Goal: Task Accomplishment & Management: Use online tool/utility

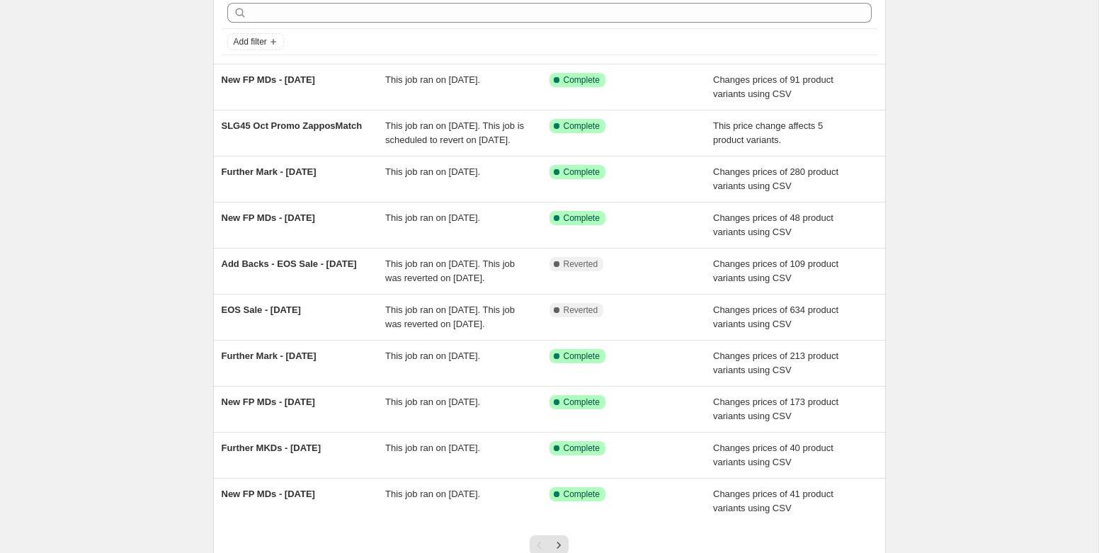
scroll to position [69, 0]
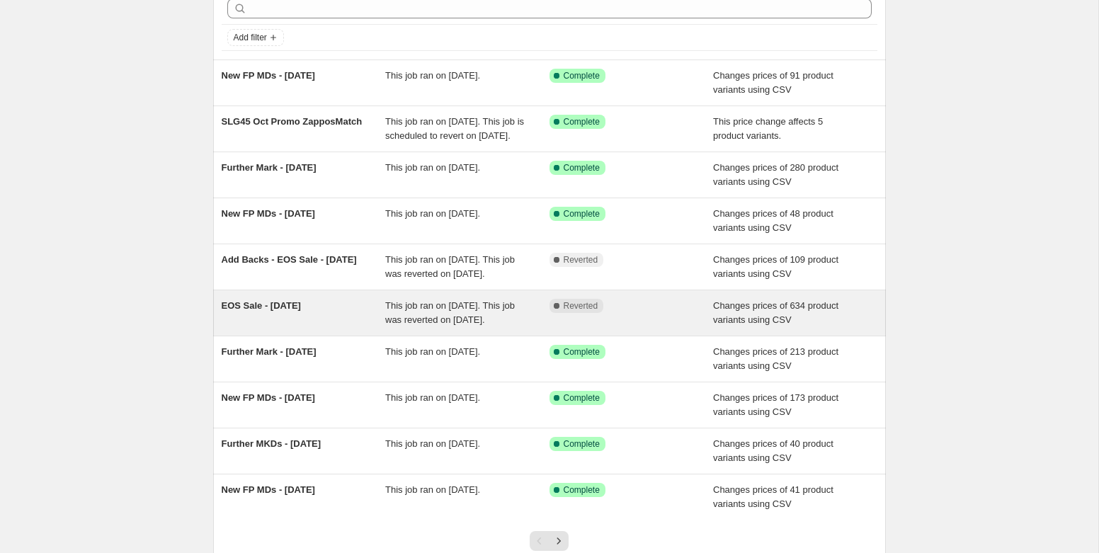
drag, startPoint x: 198, startPoint y: 342, endPoint x: 345, endPoint y: 337, distance: 146.7
click at [345, 337] on div "NA Bulk Price Editor. This page is ready NA Bulk Price Editor Add new price [ME…" at bounding box center [549, 295] width 707 height 729
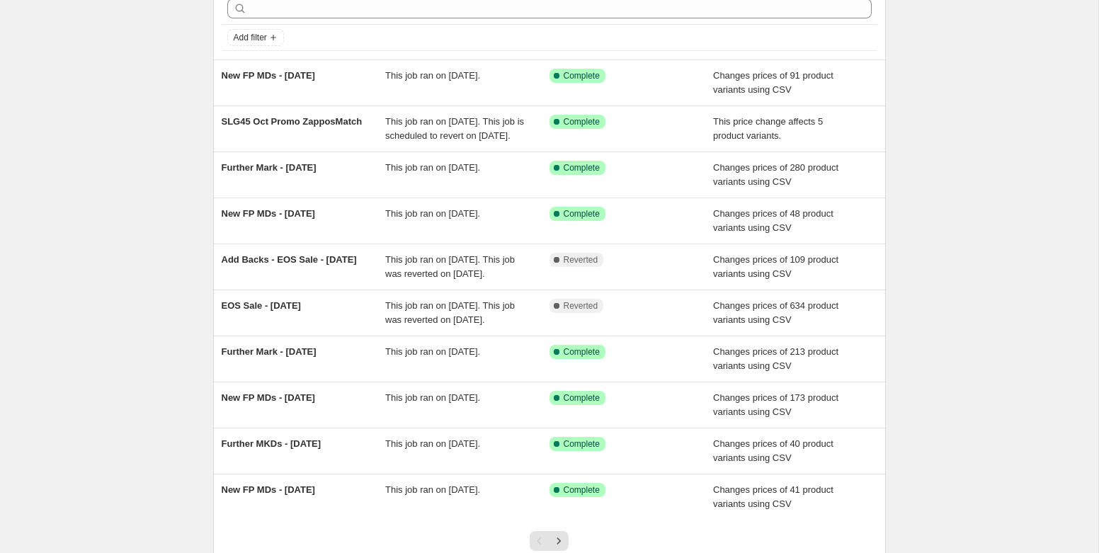
copy span "EOS Sale - [DATE]"
drag, startPoint x: 350, startPoint y: 341, endPoint x: 199, endPoint y: 327, distance: 151.5
click at [199, 327] on div "NA Bulk Price Editor. This page is ready NA Bulk Price Editor Add new price [ME…" at bounding box center [549, 295] width 707 height 729
click at [339, 8] on input "text" at bounding box center [561, 9] width 622 height 20
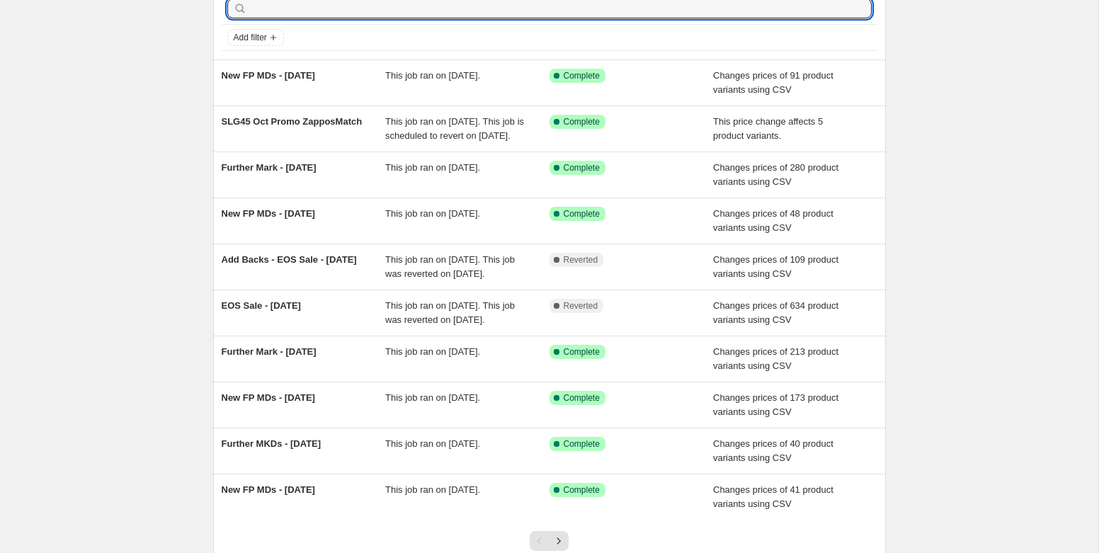
scroll to position [0, 0]
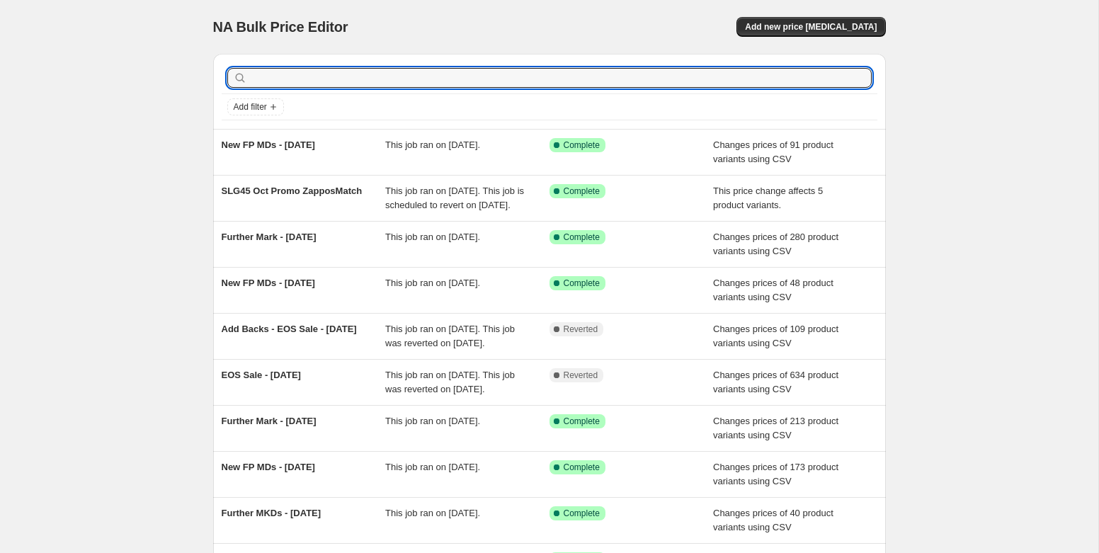
paste input "EOS Sale - [DATE]"
type input "EOS Sale - [DATE]"
click at [256, 81] on input "EOS Sale - [DATE]" at bounding box center [548, 78] width 596 height 20
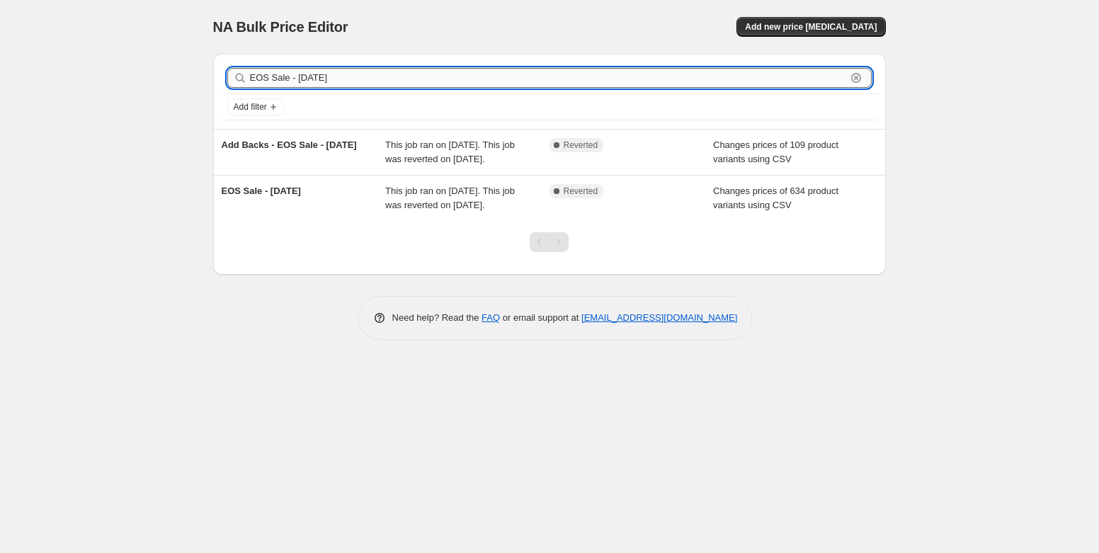
click at [256, 76] on input "EOS Sale - [DATE]" at bounding box center [548, 78] width 596 height 20
type input "SOS Sale - [DATE]"
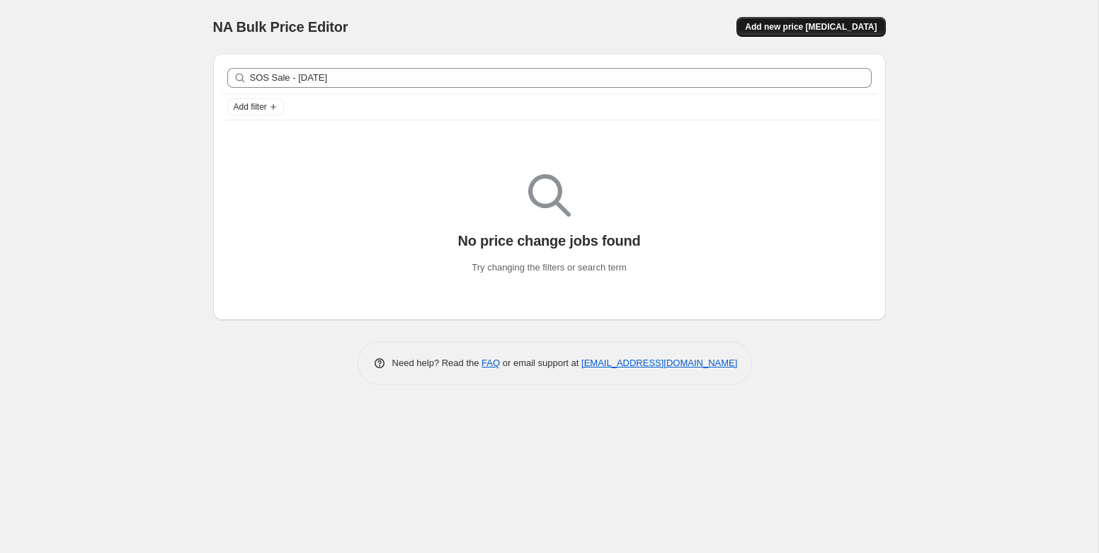
click at [856, 21] on span "Add new price [MEDICAL_DATA]" at bounding box center [811, 26] width 132 height 11
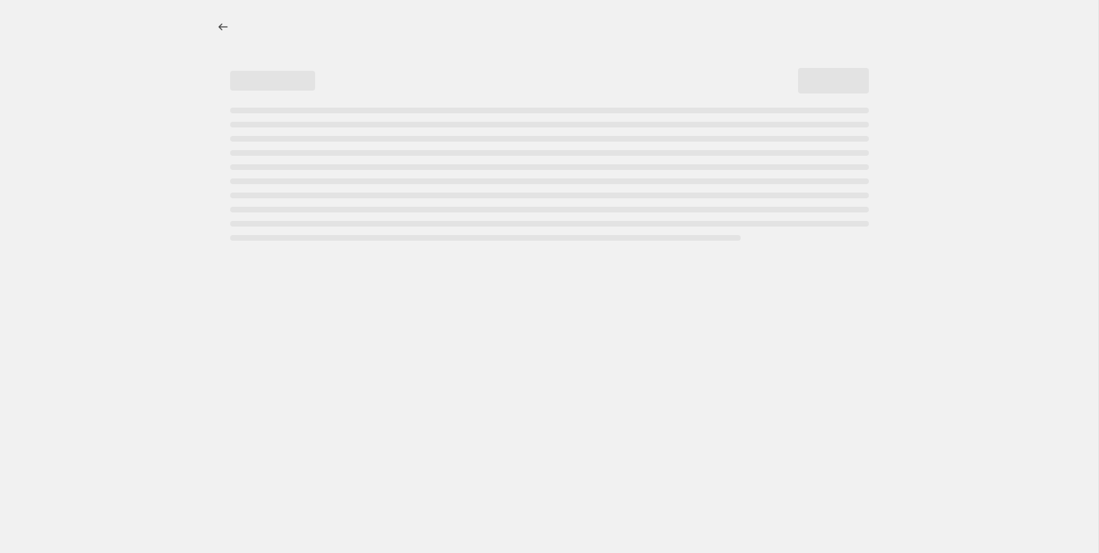
select select "percentage"
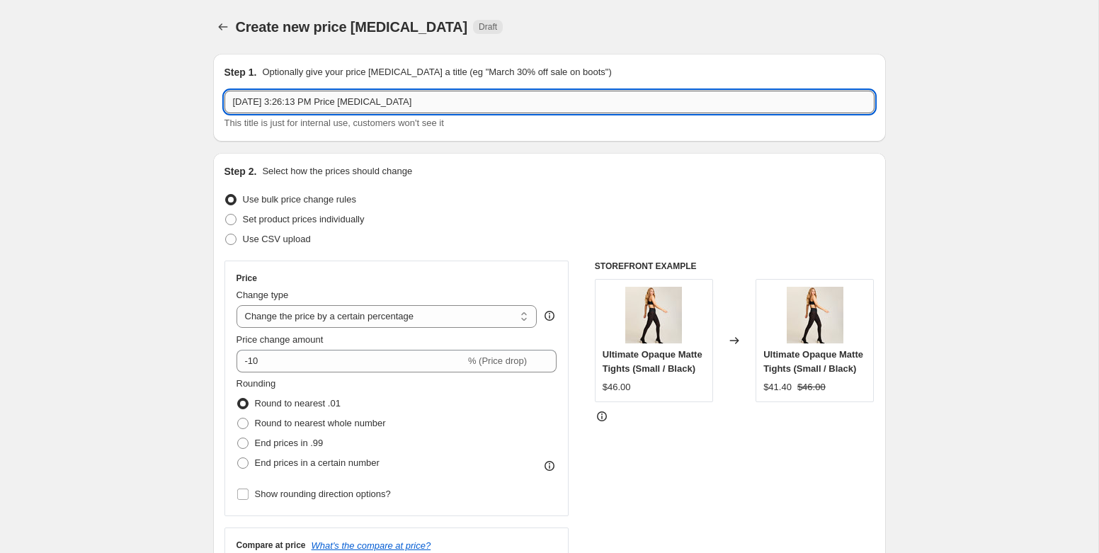
click at [430, 107] on input "[DATE] 3:26:13 PM Price [MEDICAL_DATA]" at bounding box center [549, 102] width 650 height 23
paste input "EOS Sale - [DATE]"
click at [231, 103] on input "EOS Sale - [DATE]" at bounding box center [549, 102] width 650 height 23
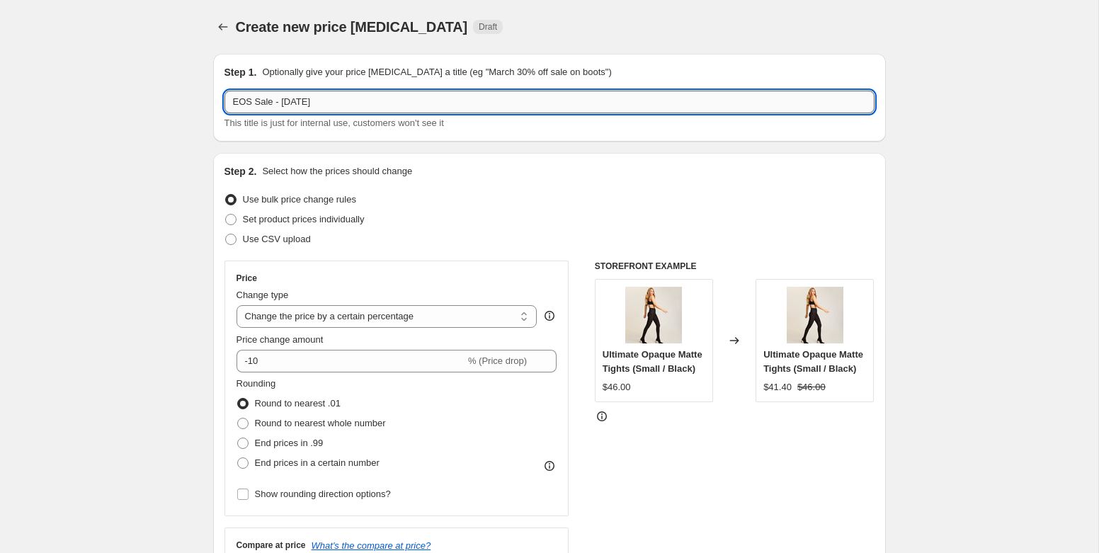
click at [231, 103] on input "EOS Sale - [DATE]" at bounding box center [549, 102] width 650 height 23
click at [263, 107] on input "SO Sale - [DATE]" at bounding box center [549, 102] width 650 height 23
click at [284, 105] on input "SOS - [DATE]" at bounding box center [549, 102] width 650 height 23
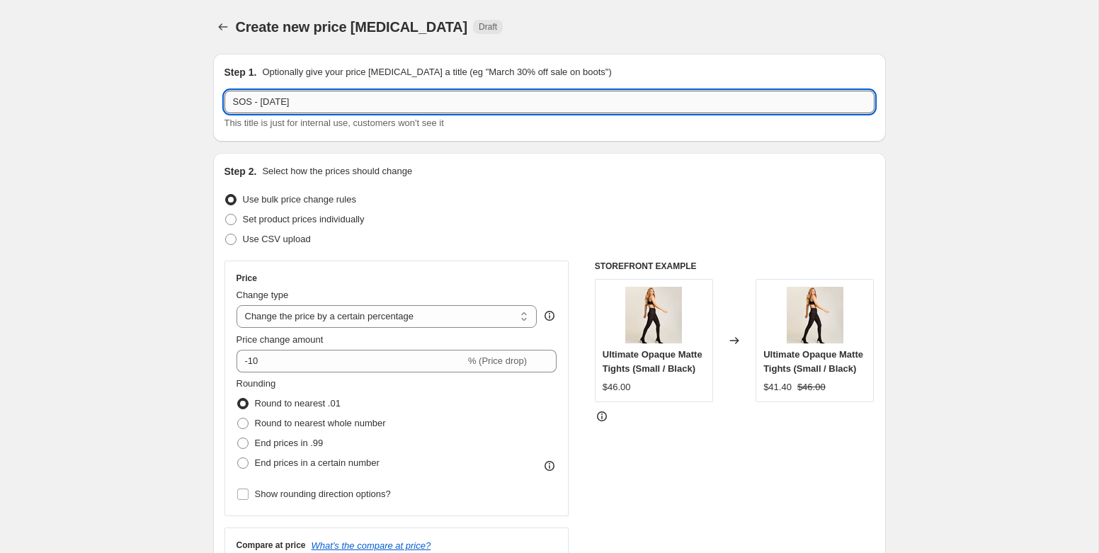
click at [308, 101] on input "SOS - [DATE]" at bounding box center [549, 102] width 650 height 23
type input "SOS - [DATE]"
click at [290, 242] on span "Use CSV upload" at bounding box center [277, 239] width 68 height 11
click at [226, 234] on input "Use CSV upload" at bounding box center [225, 234] width 1 height 1
radio input "true"
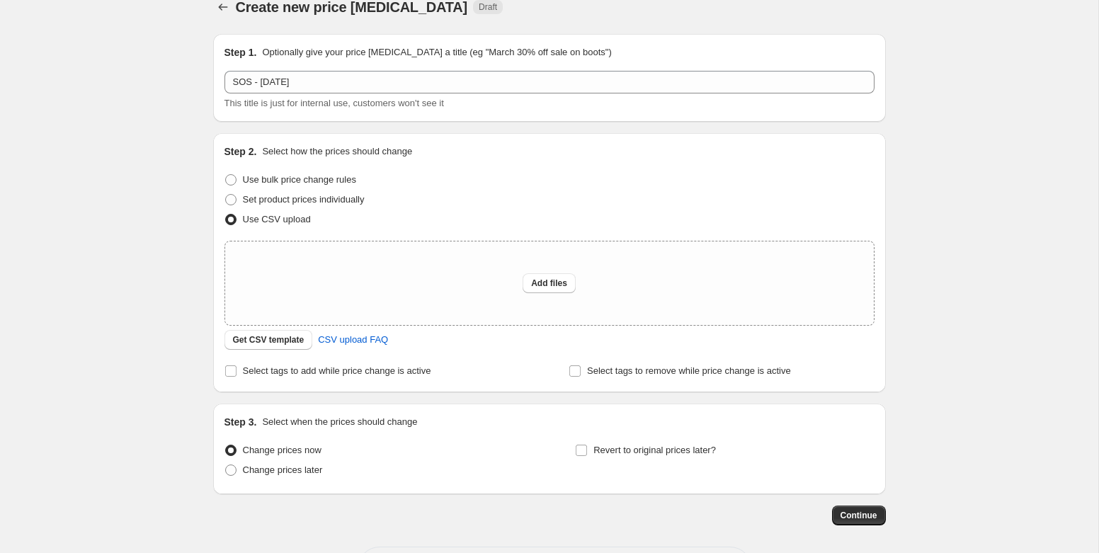
scroll to position [23, 0]
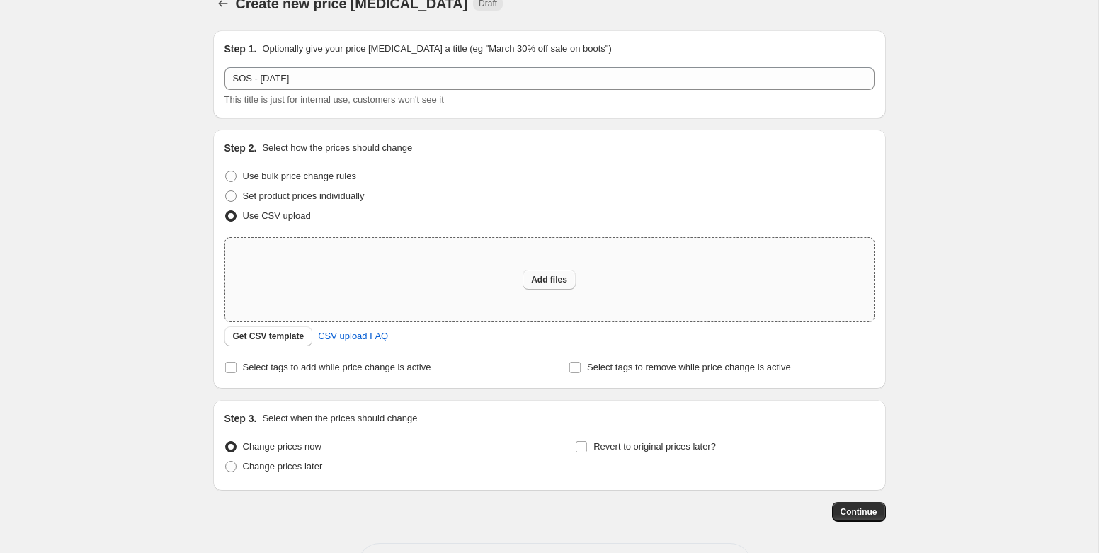
click at [552, 270] on button "Add files" at bounding box center [549, 280] width 53 height 20
click at [367, 261] on div "Add files" at bounding box center [549, 280] width 649 height 84
type input "C:\fakepath\October Sale On Sale Bulk Editor CSV - Sale On Sale Pricing.csv"
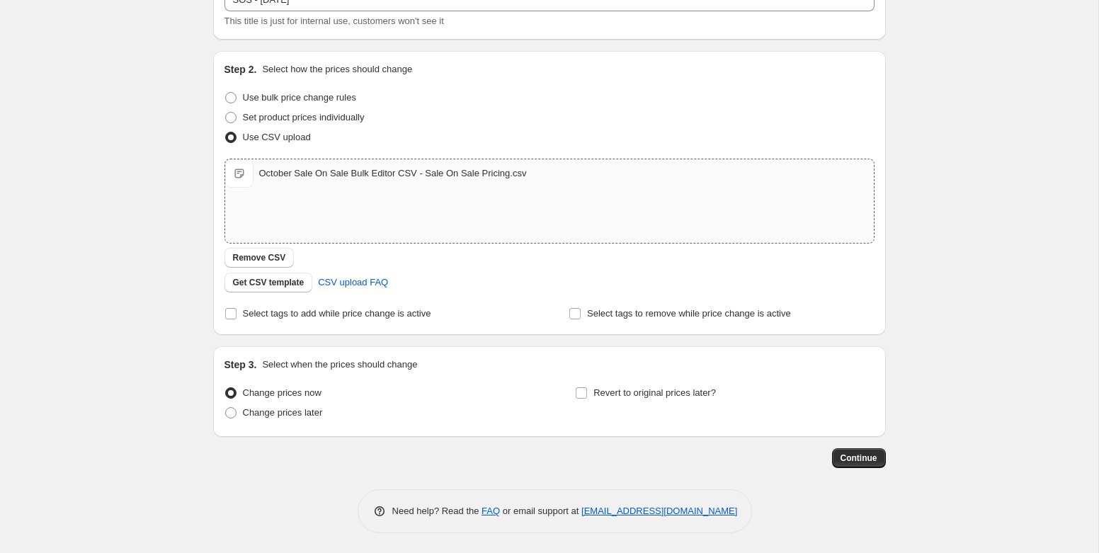
scroll to position [103, 0]
click at [317, 411] on span "Change prices later" at bounding box center [283, 411] width 80 height 11
click at [226, 406] on input "Change prices later" at bounding box center [225, 406] width 1 height 1
radio input "true"
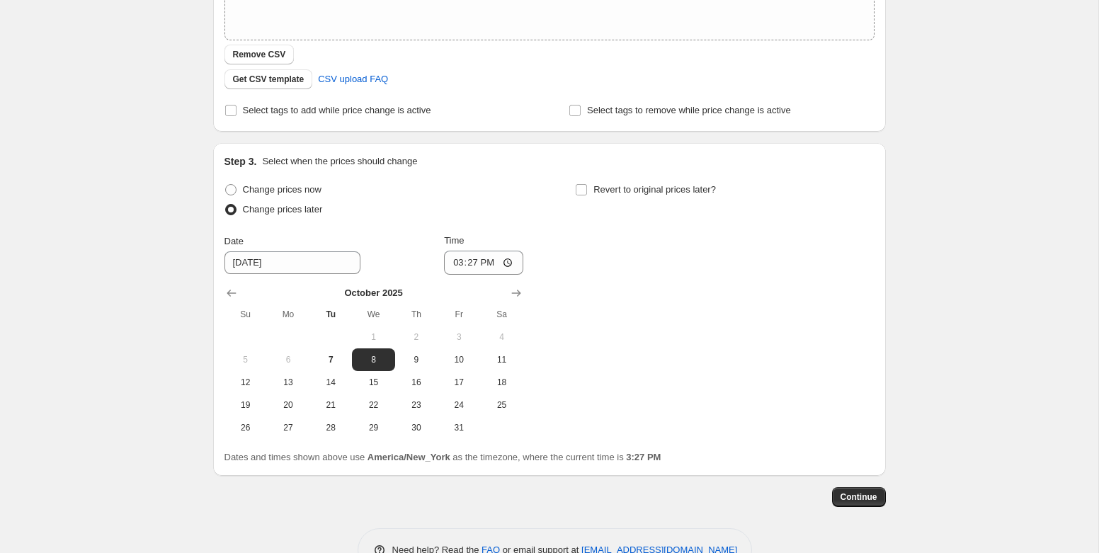
scroll to position [346, 0]
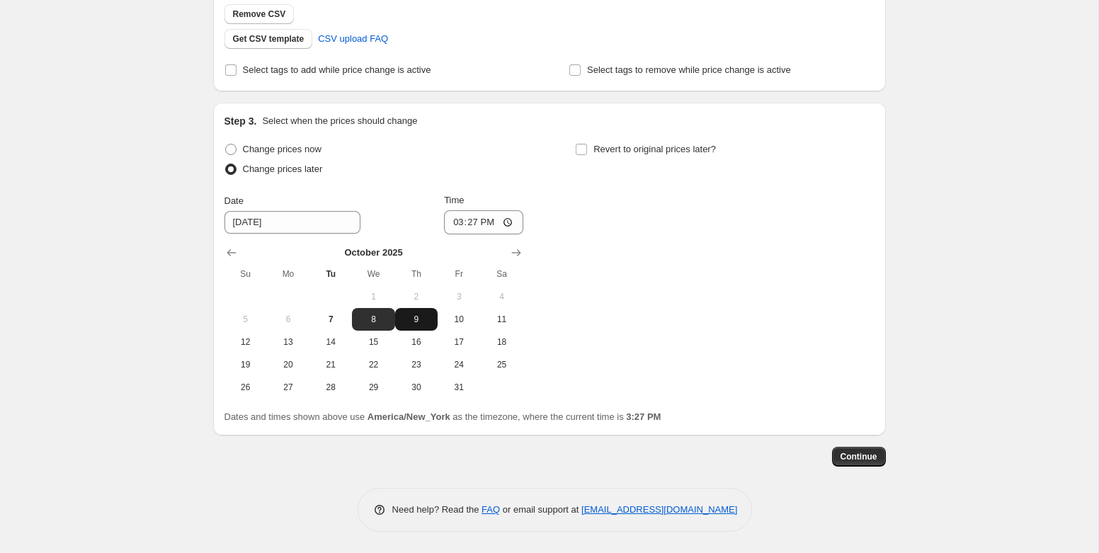
click at [411, 325] on button "9" at bounding box center [416, 319] width 42 height 23
type input "[DATE]"
click at [452, 226] on input "15:27" at bounding box center [483, 222] width 79 height 24
type input "00:00"
click at [506, 183] on div "Change prices now Change prices later Date [DATE] Time 00:00 [DATE] Su Mo Tu We…" at bounding box center [373, 268] width 299 height 259
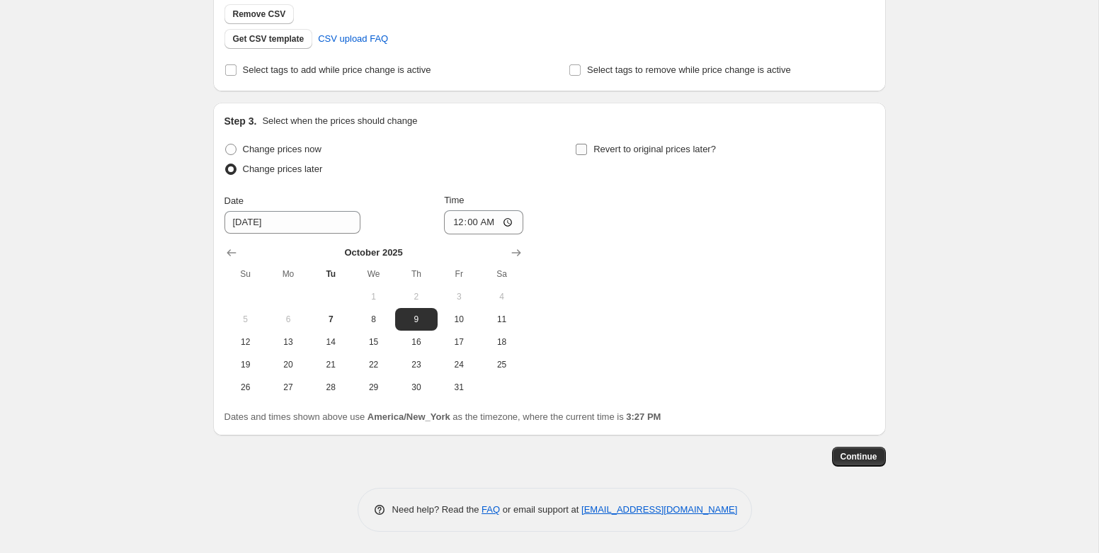
click at [604, 146] on span "Revert to original prices later?" at bounding box center [654, 149] width 122 height 11
click at [587, 146] on input "Revert to original prices later?" at bounding box center [581, 149] width 11 height 11
checkbox input "true"
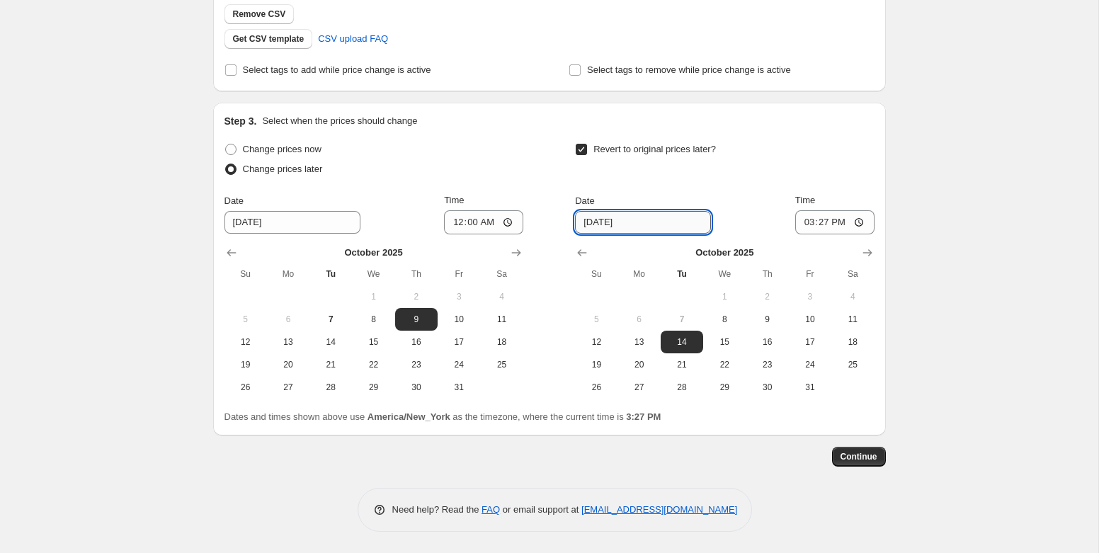
click at [632, 219] on input "[DATE]" at bounding box center [643, 222] width 136 height 23
click at [798, 220] on input "15:27" at bounding box center [834, 222] width 79 height 24
click at [819, 220] on input "15:27" at bounding box center [834, 222] width 79 height 24
type input "03:00"
click at [857, 161] on div "Revert to original prices later?" at bounding box center [724, 160] width 299 height 42
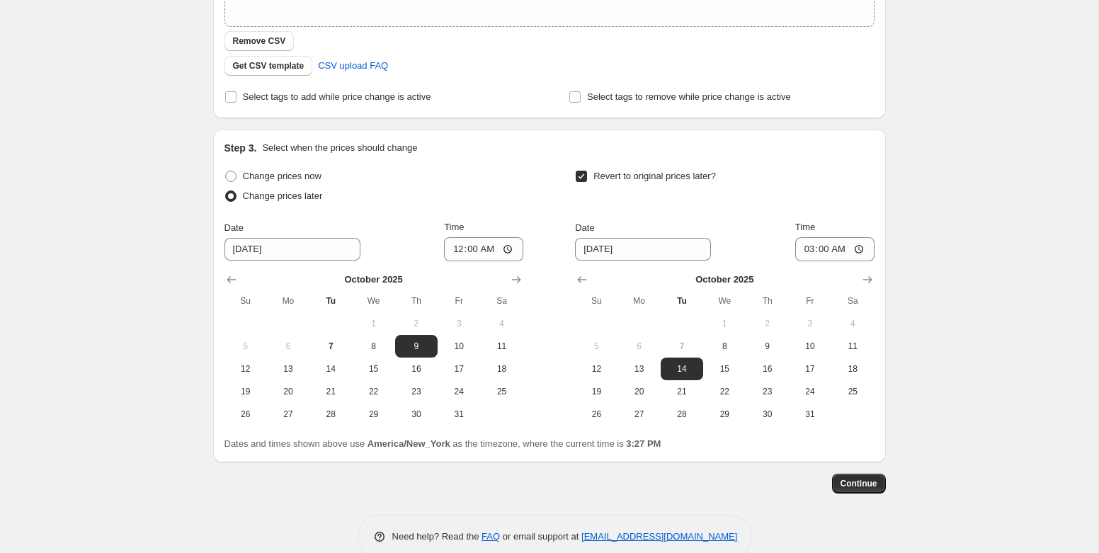
scroll to position [291, 0]
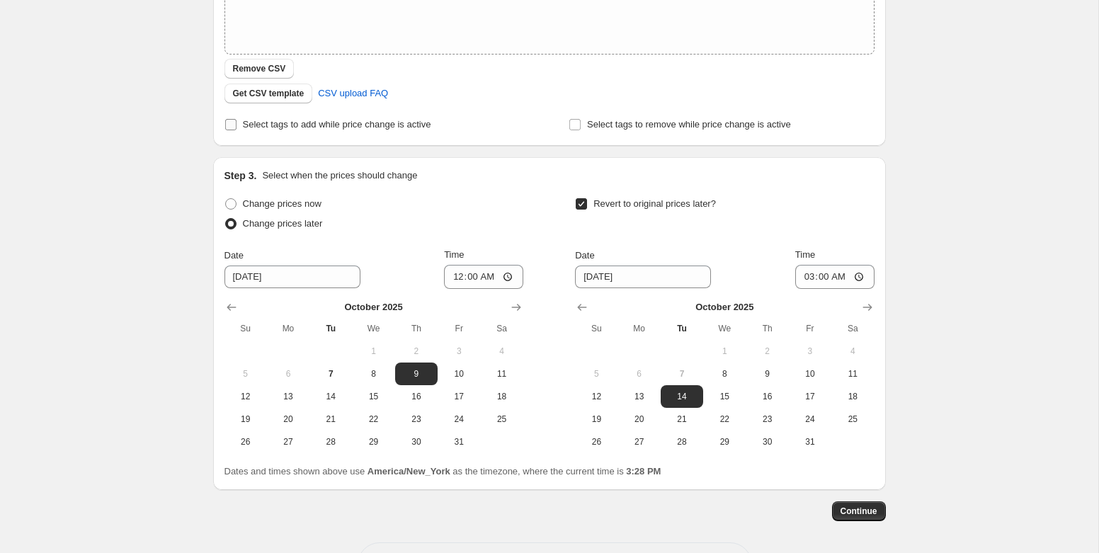
click at [317, 119] on span "Select tags to add while price change is active" at bounding box center [337, 124] width 188 height 11
click at [236, 119] on input "Select tags to add while price change is active" at bounding box center [230, 124] width 11 height 11
checkbox input "true"
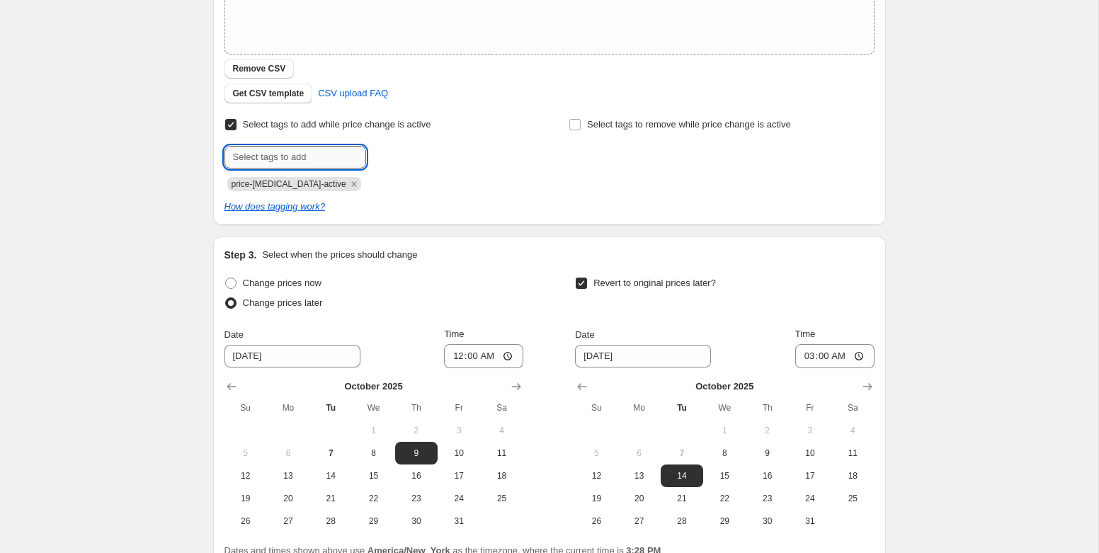
click at [320, 158] on input "text" at bounding box center [295, 157] width 142 height 23
type input "e"
click at [247, 159] on input "sosoct2025" at bounding box center [295, 157] width 142 height 23
type input "sos-[DATE]"
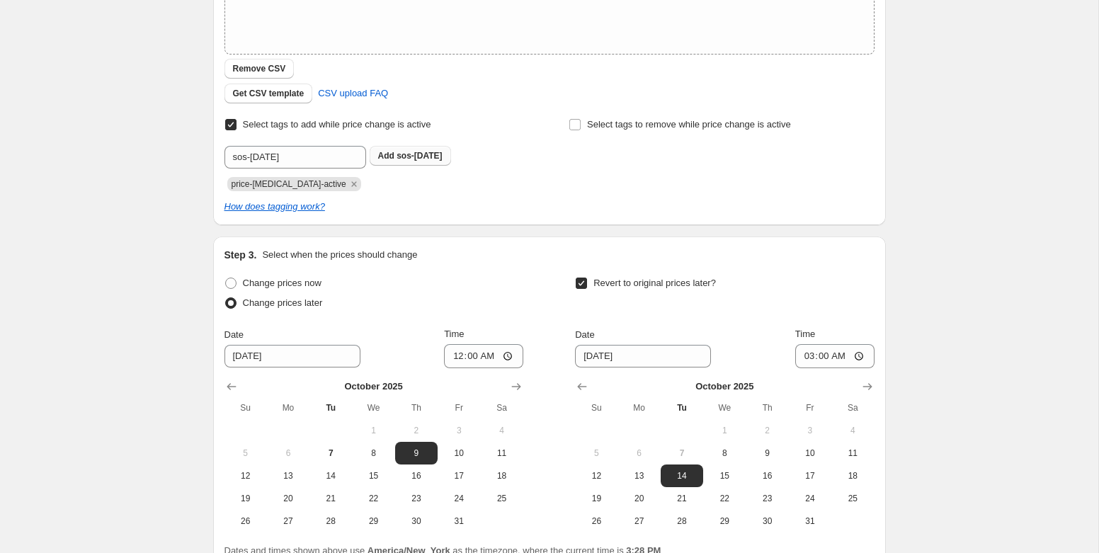
click at [401, 158] on span "sos-[DATE]" at bounding box center [419, 156] width 45 height 10
click at [348, 183] on icon "Remove price-change-job-active" at bounding box center [354, 184] width 13 height 13
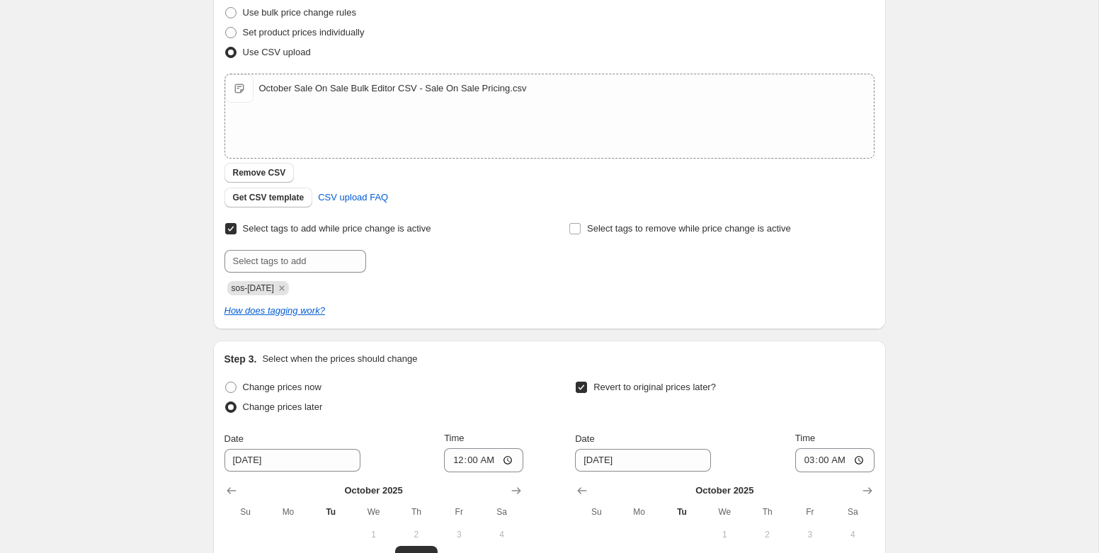
scroll to position [425, 0]
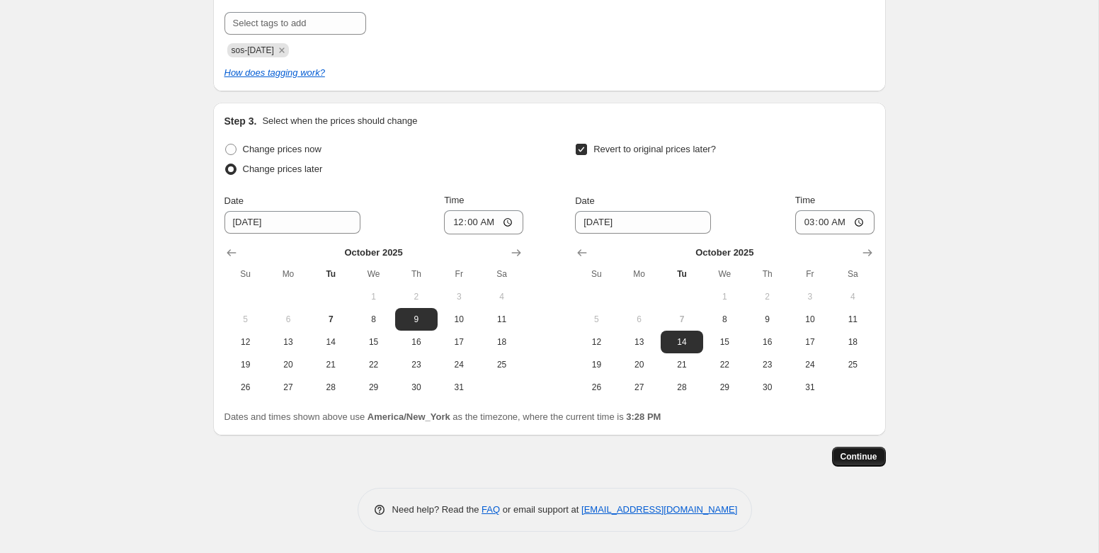
click at [861, 458] on span "Continue" at bounding box center [858, 456] width 37 height 11
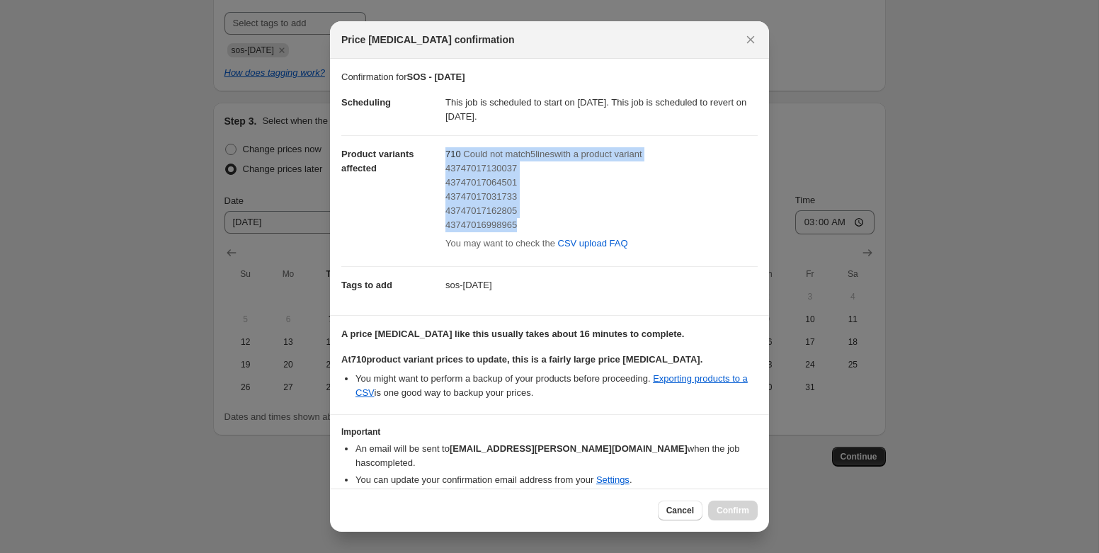
drag, startPoint x: 542, startPoint y: 221, endPoint x: 442, endPoint y: 161, distance: 116.8
click at [442, 161] on dl "Scheduling This job is scheduled to start on [DATE]. This job is scheduled to r…" at bounding box center [549, 193] width 416 height 219
copy dl "710 Could not match 5 line s with a product variant 43747017130037 437470170645…"
click at [636, 280] on dd "sos-[DATE]" at bounding box center [601, 285] width 312 height 38
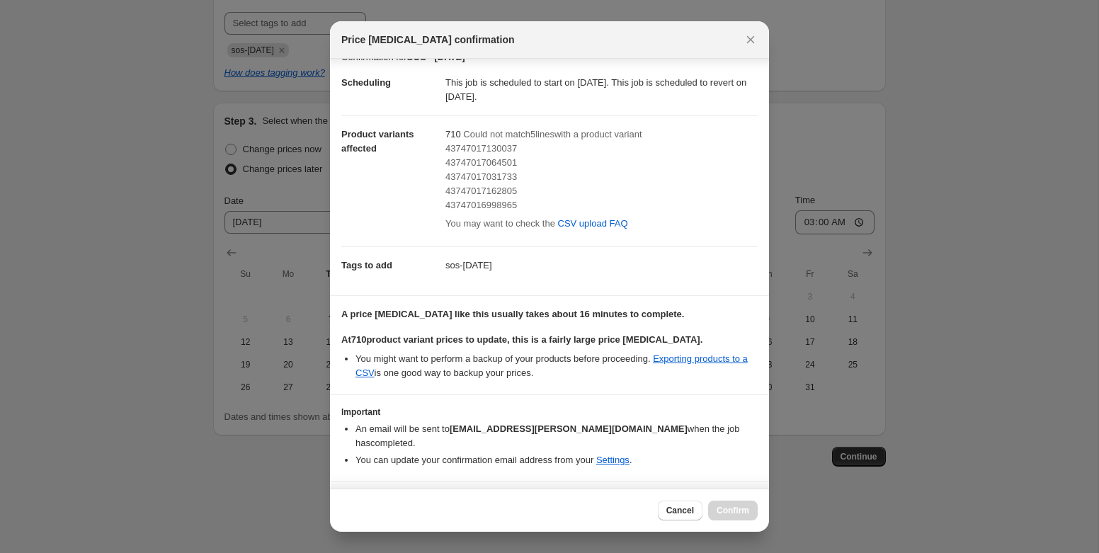
scroll to position [56, 0]
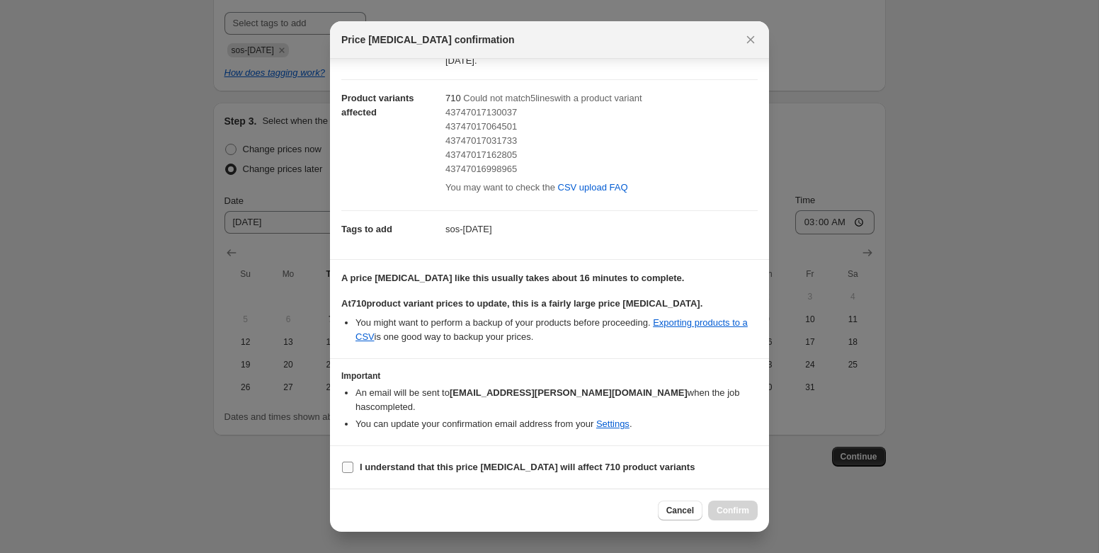
click at [565, 472] on b "I understand that this price [MEDICAL_DATA] will affect 710 product variants" at bounding box center [527, 467] width 335 height 11
click at [353, 472] on input "I understand that this price [MEDICAL_DATA] will affect 710 product variants" at bounding box center [347, 467] width 11 height 11
checkbox input "true"
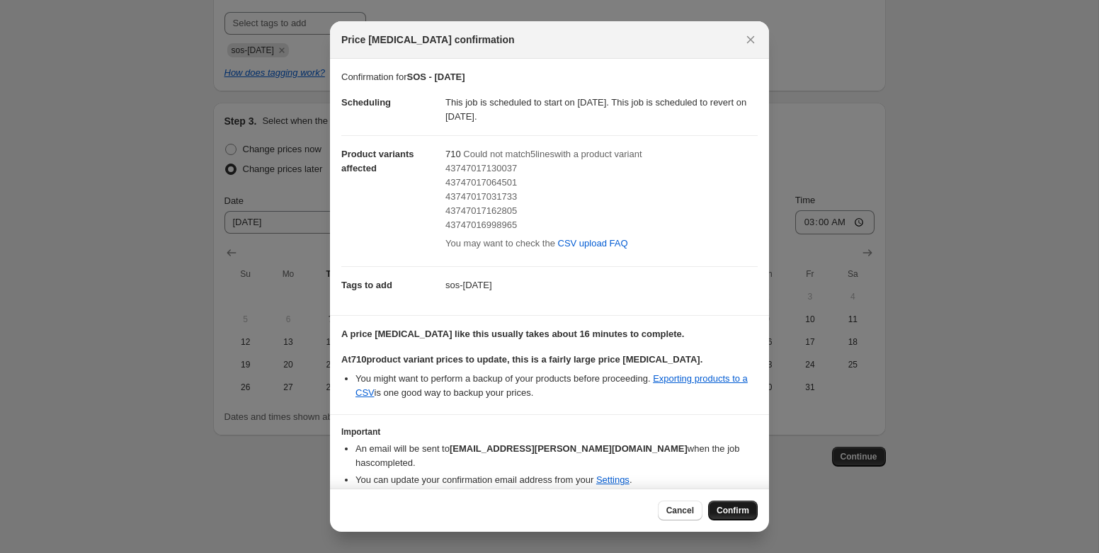
click at [725, 506] on span "Confirm" at bounding box center [733, 510] width 33 height 11
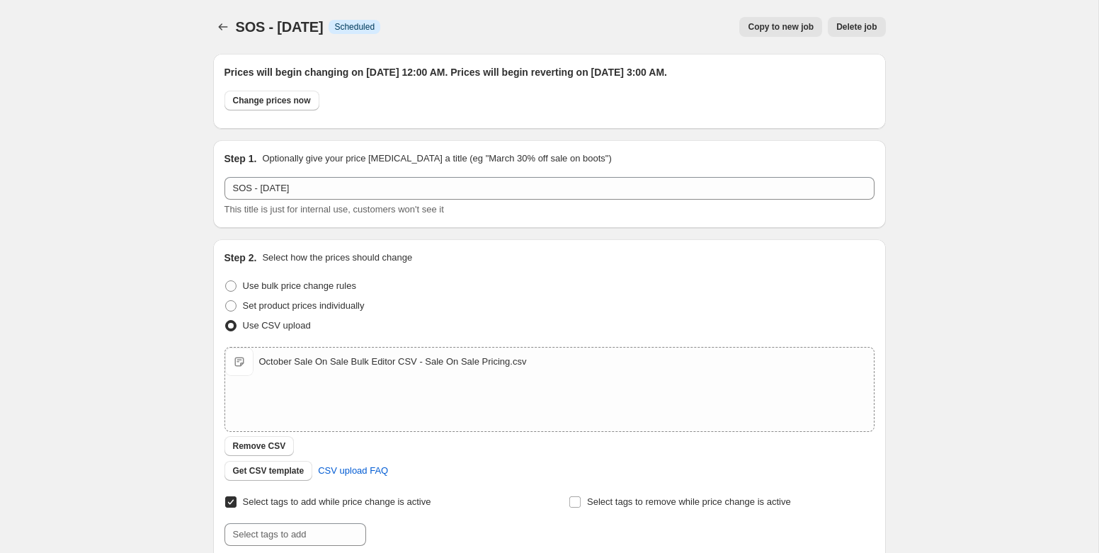
scroll to position [425, 0]
